Goal: Transaction & Acquisition: Purchase product/service

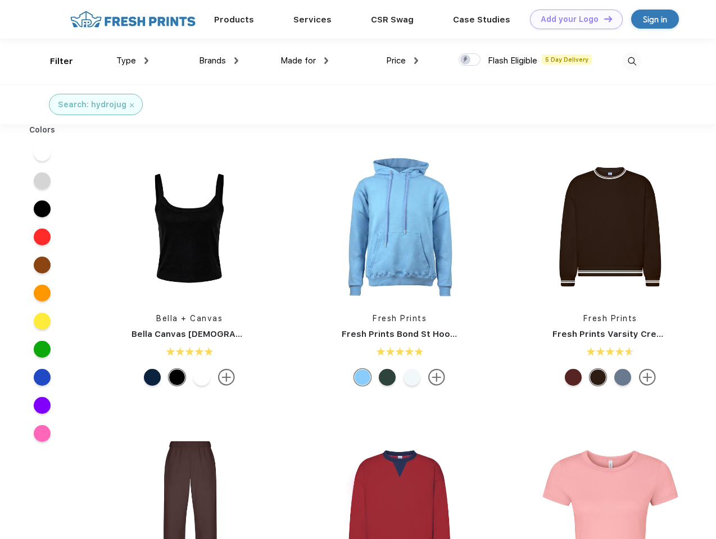
click at [572, 19] on link "Add your Logo Design Tool" at bounding box center [576, 20] width 93 height 20
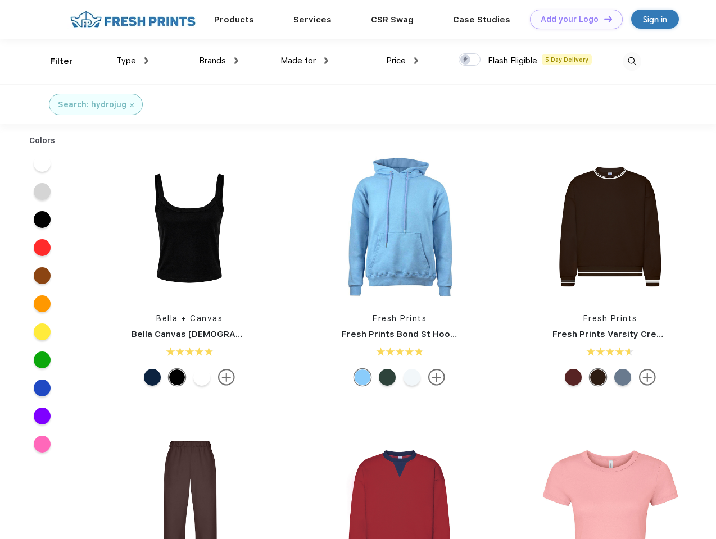
click at [0, 0] on div "Design Tool" at bounding box center [0, 0] width 0 height 0
click at [603, 19] on link "Add your Logo Design Tool" at bounding box center [576, 20] width 93 height 20
click at [54, 61] on div "Filter" at bounding box center [61, 61] width 23 height 13
click at [133, 61] on span "Type" at bounding box center [126, 61] width 20 height 10
click at [218, 61] on span "Brands" at bounding box center [212, 61] width 27 height 10
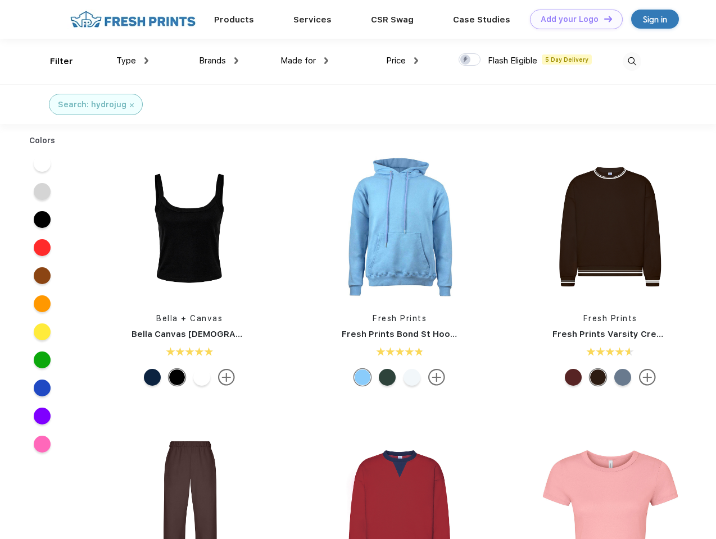
click at [304, 61] on span "Made for" at bounding box center [297, 61] width 35 height 10
click at [402, 61] on span "Price" at bounding box center [396, 61] width 20 height 10
click at [470, 60] on div at bounding box center [469, 59] width 22 height 12
click at [466, 60] on input "checkbox" at bounding box center [461, 56] width 7 height 7
click at [631, 61] on img at bounding box center [631, 61] width 19 height 19
